Goal: Navigation & Orientation: Find specific page/section

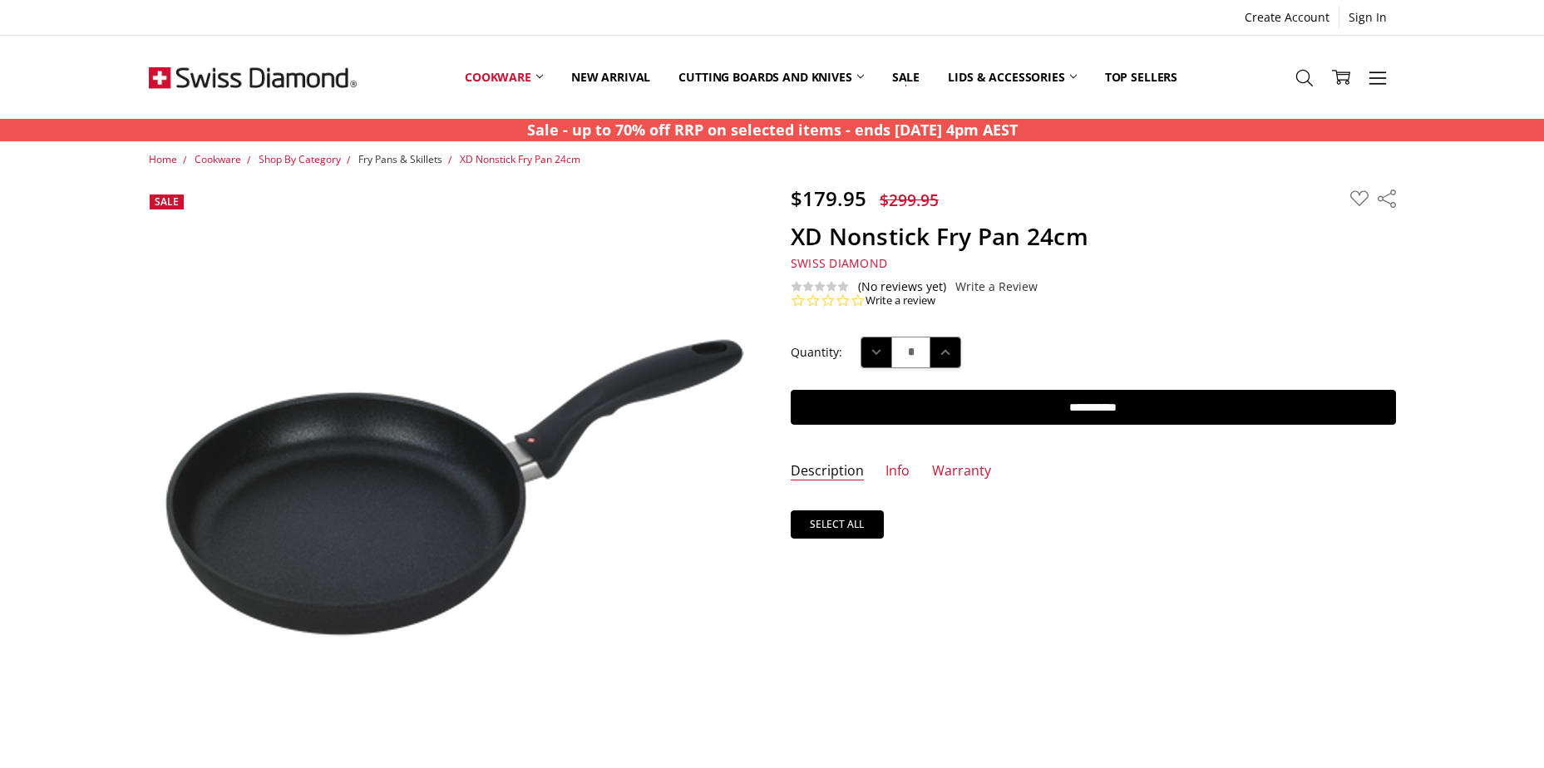
click at [412, 160] on span "Fry Pans & Skillets" at bounding box center [400, 159] width 84 height 14
